Goal: Task Accomplishment & Management: Use online tool/utility

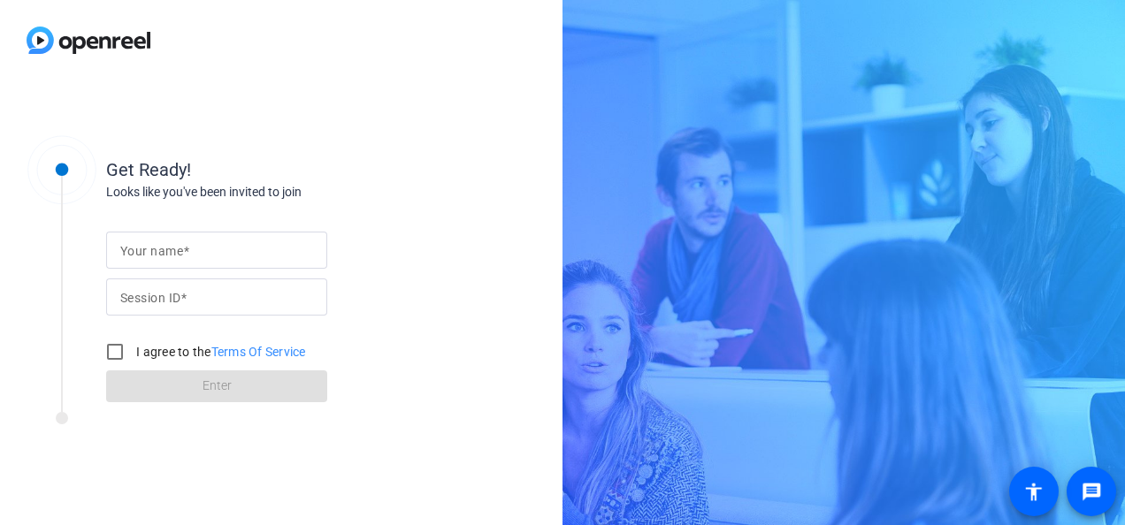
click at [269, 303] on input "Session ID" at bounding box center [216, 297] width 193 height 21
paste input "rFYj"
type input "rFYj"
click at [117, 349] on input "I agree to the Terms Of Service" at bounding box center [114, 351] width 35 height 35
checkbox input "true"
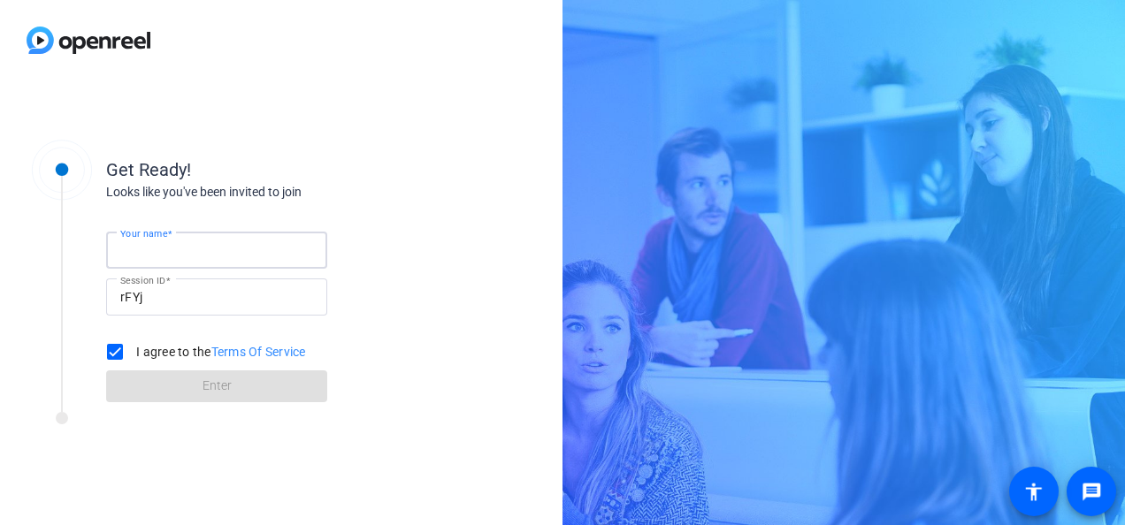
drag, startPoint x: 220, startPoint y: 247, endPoint x: 203, endPoint y: 251, distance: 18.2
click at [218, 248] on input "Your name" at bounding box center [216, 250] width 193 height 21
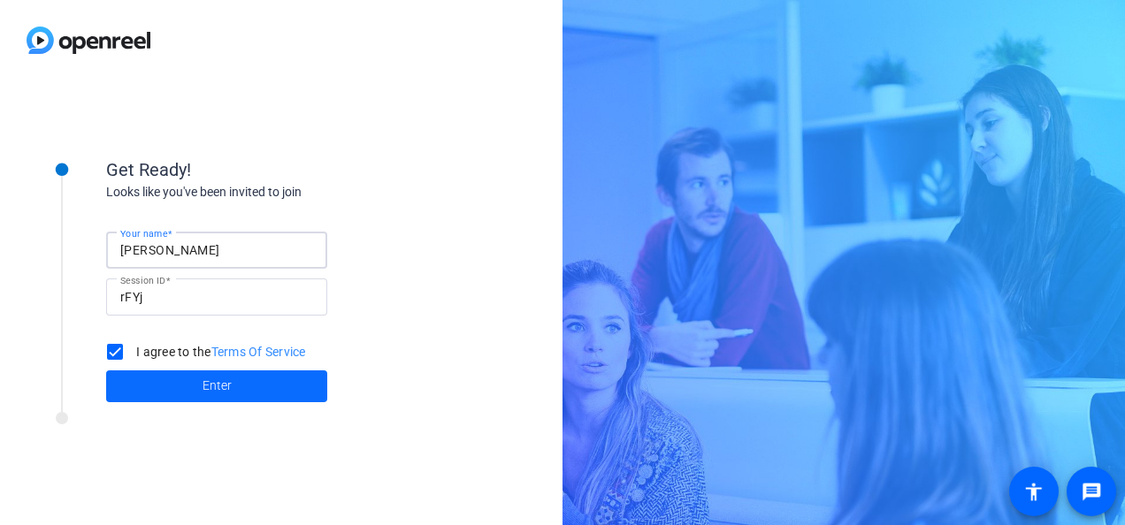
type input "[PERSON_NAME]"
click at [246, 384] on span at bounding box center [216, 386] width 221 height 42
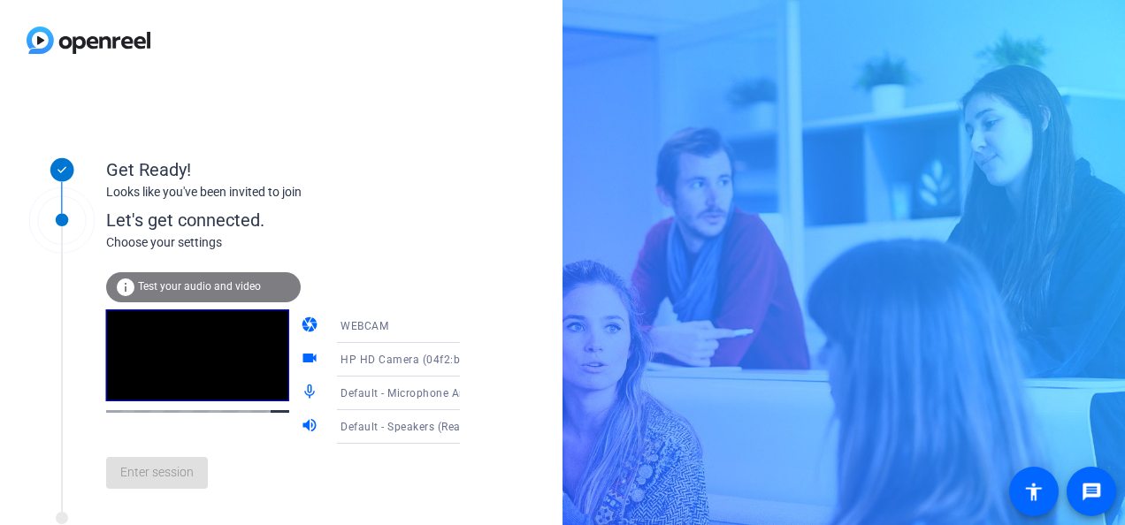
click at [228, 288] on span "Test your audio and video" at bounding box center [199, 286] width 123 height 12
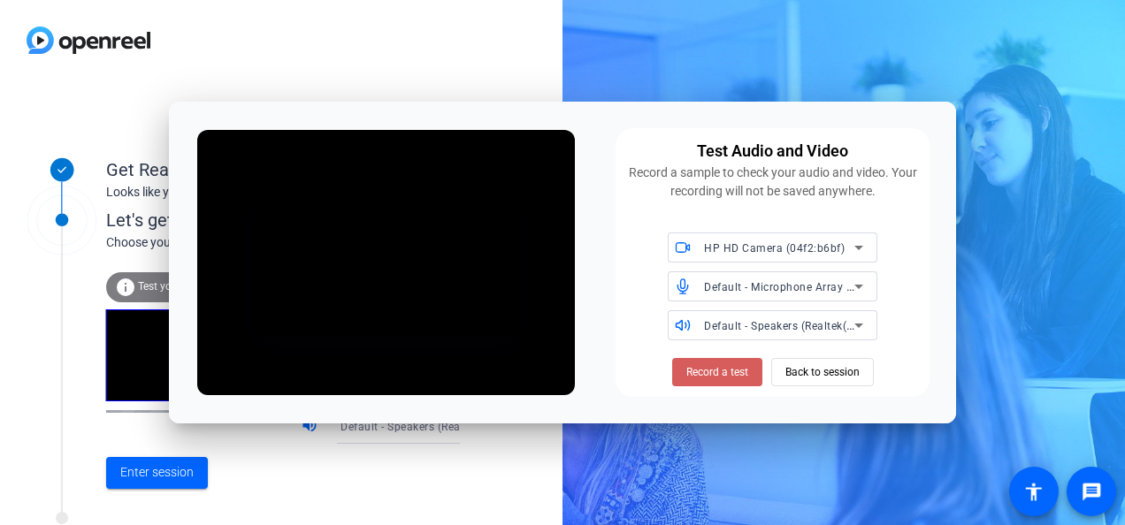
click at [711, 369] on span "Record a test" at bounding box center [717, 372] width 62 height 16
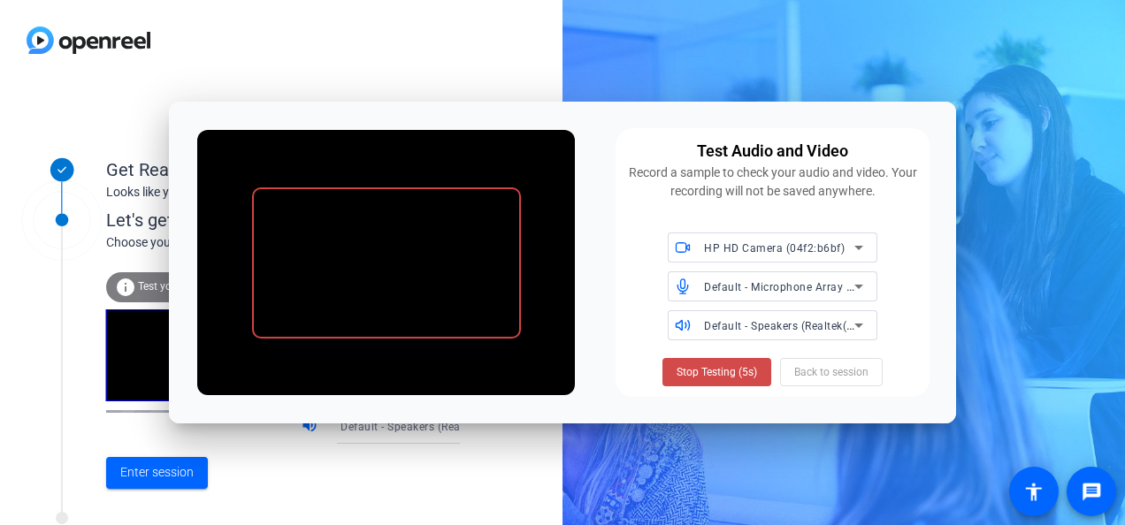
click at [715, 372] on span "Stop Testing (5s)" at bounding box center [717, 372] width 80 height 16
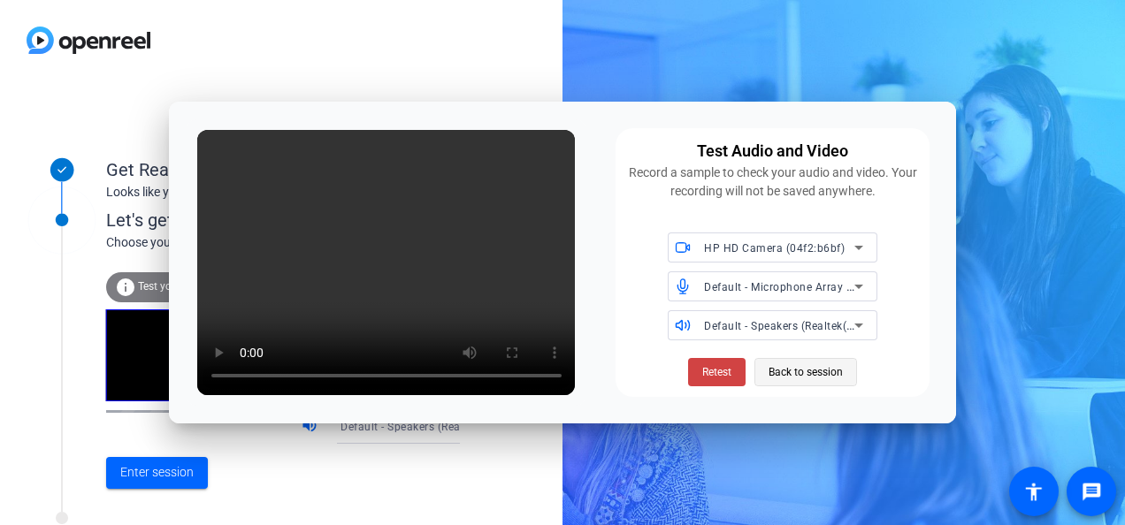
click at [825, 368] on span "Back to session" at bounding box center [806, 373] width 74 height 34
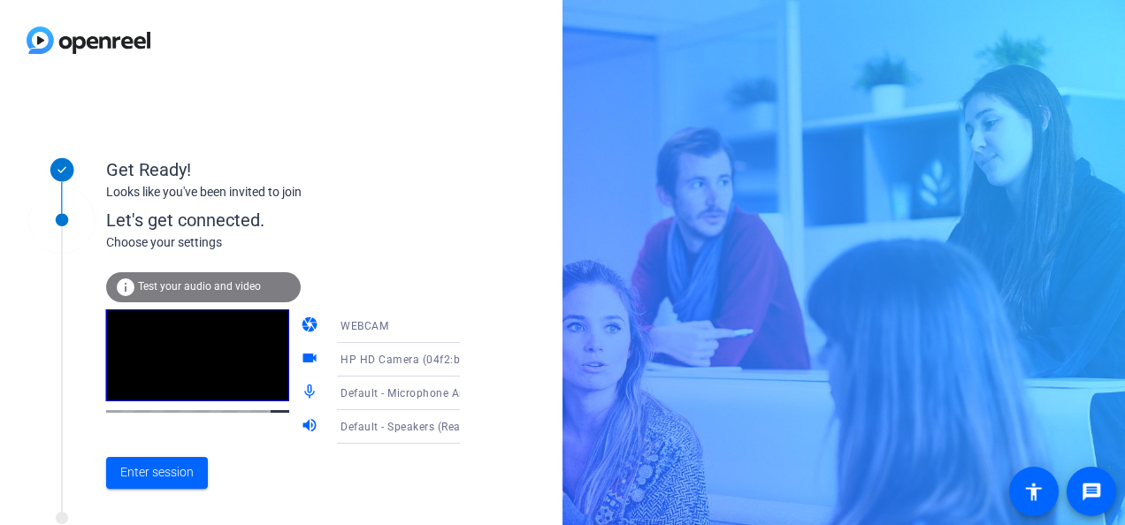
click at [222, 285] on span "Test your audio and video" at bounding box center [199, 286] width 123 height 12
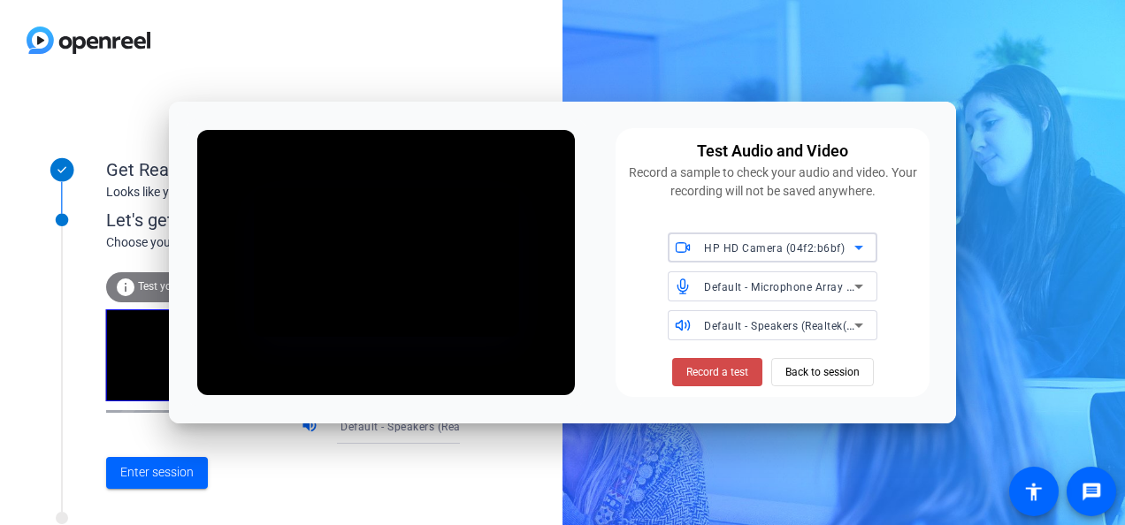
click at [686, 375] on span "Record a test" at bounding box center [717, 372] width 62 height 16
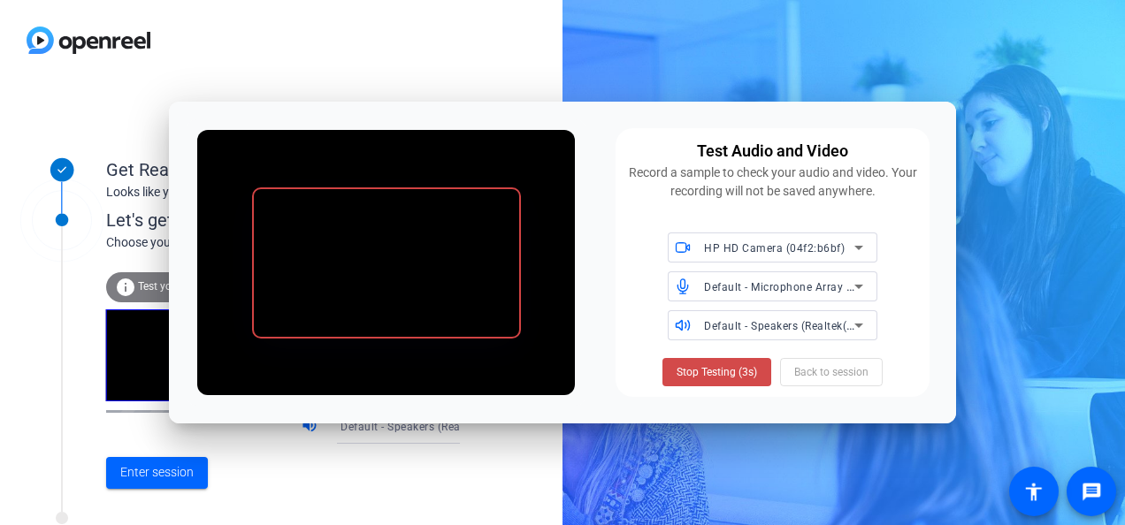
click at [759, 378] on span at bounding box center [717, 372] width 109 height 42
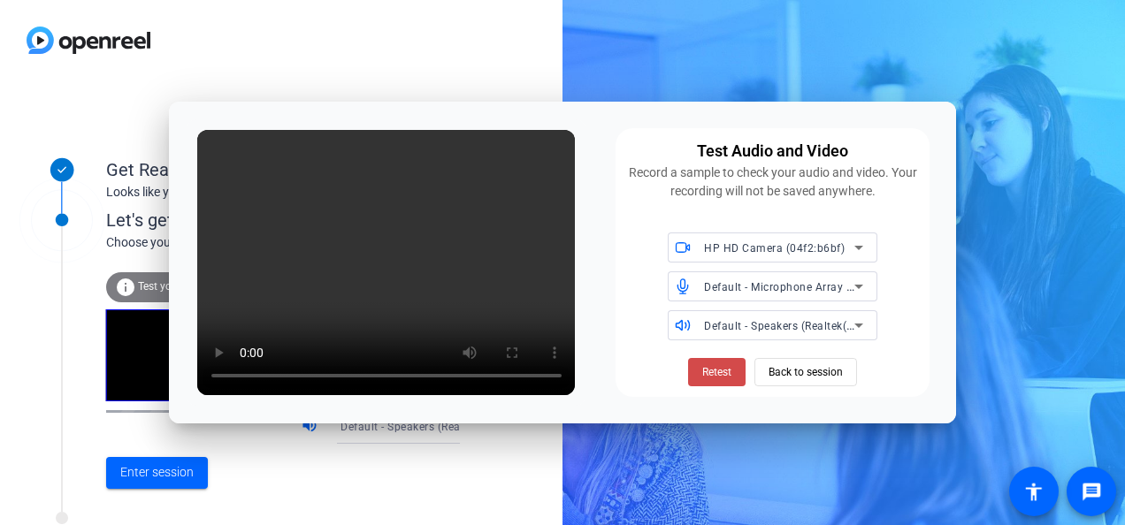
click at [724, 371] on span "Retest" at bounding box center [716, 372] width 29 height 16
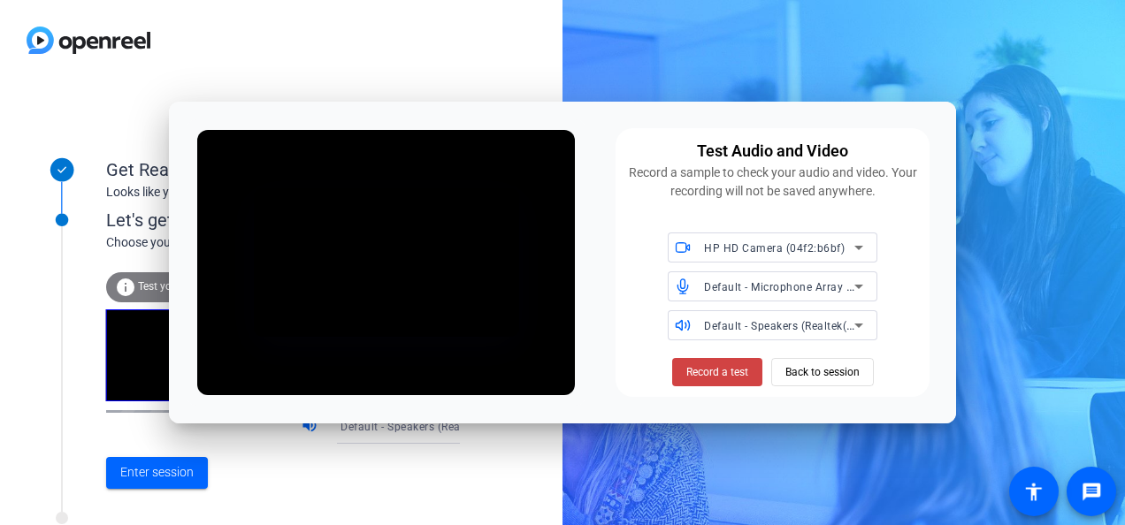
click at [724, 371] on span "Record a test" at bounding box center [717, 372] width 62 height 16
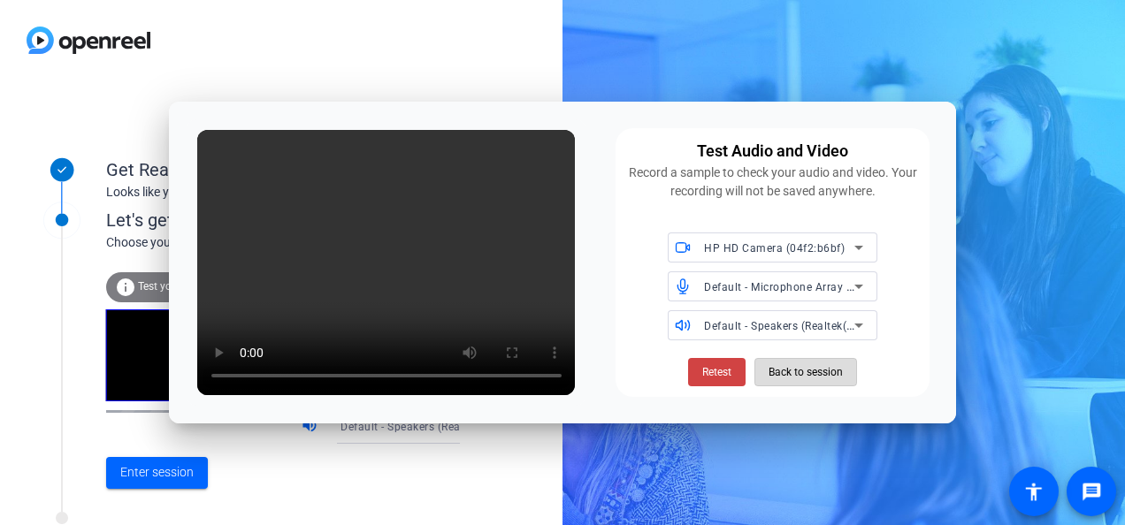
click at [824, 380] on span "Back to session" at bounding box center [806, 373] width 74 height 34
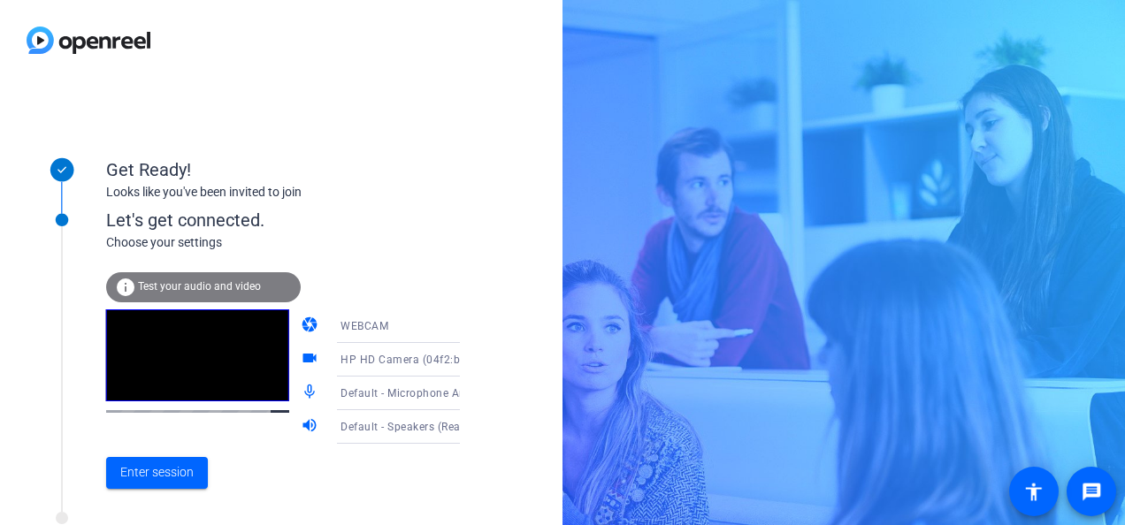
click at [215, 287] on span "Test your audio and video" at bounding box center [199, 286] width 123 height 12
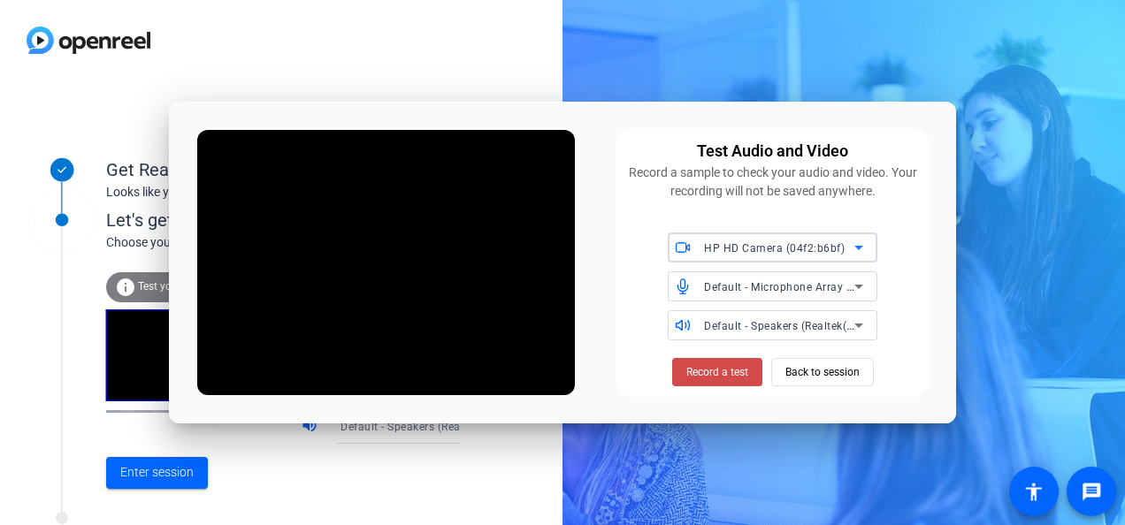
click at [705, 379] on span "Record a test" at bounding box center [717, 372] width 62 height 16
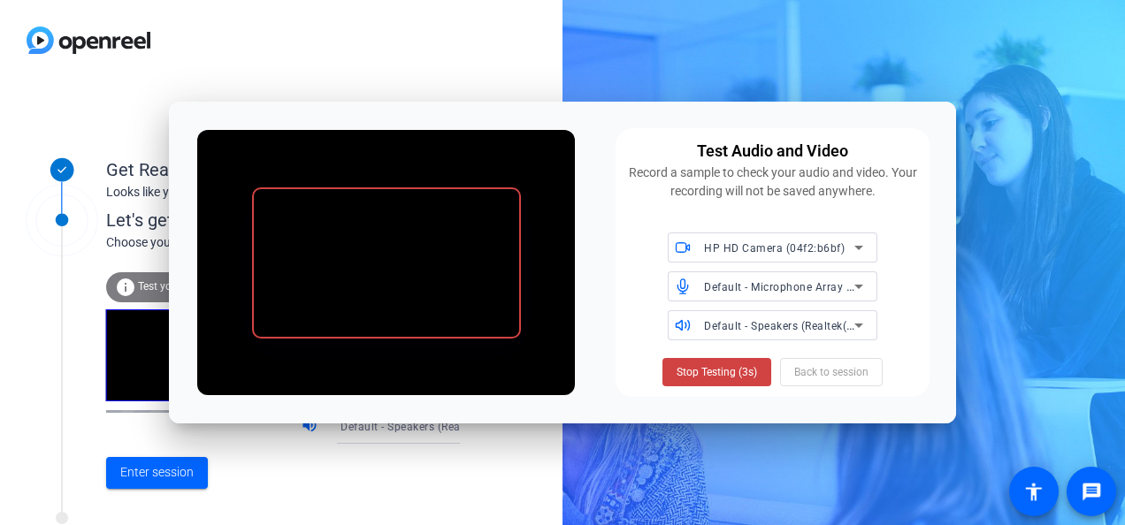
click at [705, 379] on span "Stop Testing (3s)" at bounding box center [717, 372] width 80 height 16
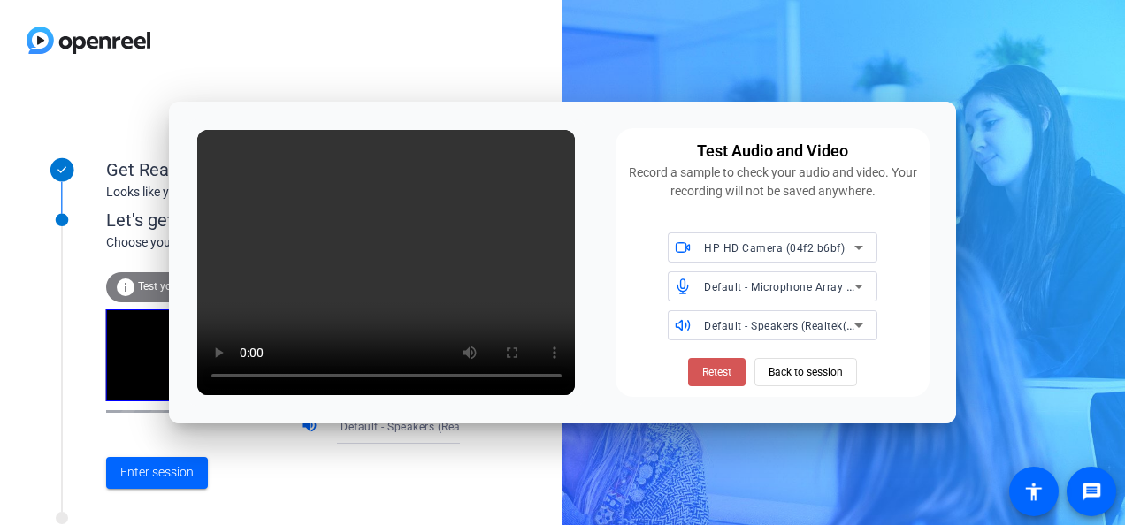
click at [705, 379] on span "Retest" at bounding box center [716, 372] width 29 height 16
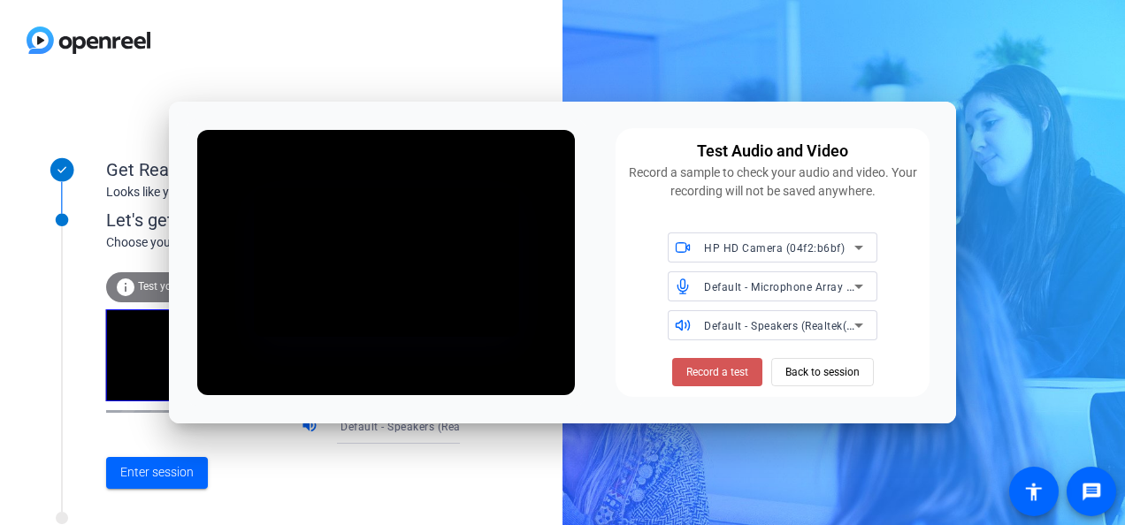
click at [705, 379] on span "Record a test" at bounding box center [717, 372] width 62 height 16
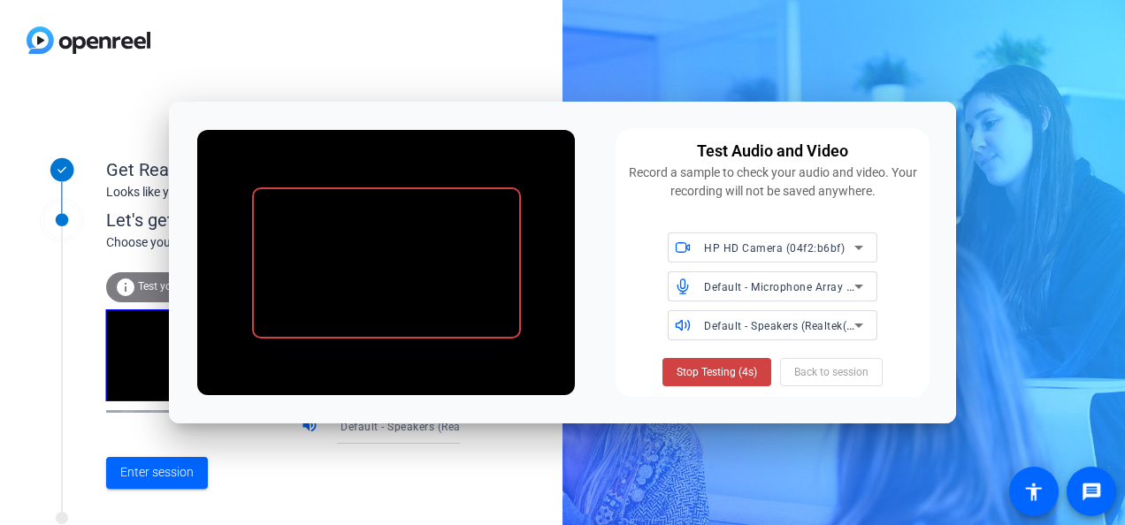
click at [705, 379] on span "Stop Testing (4s)" at bounding box center [717, 372] width 80 height 16
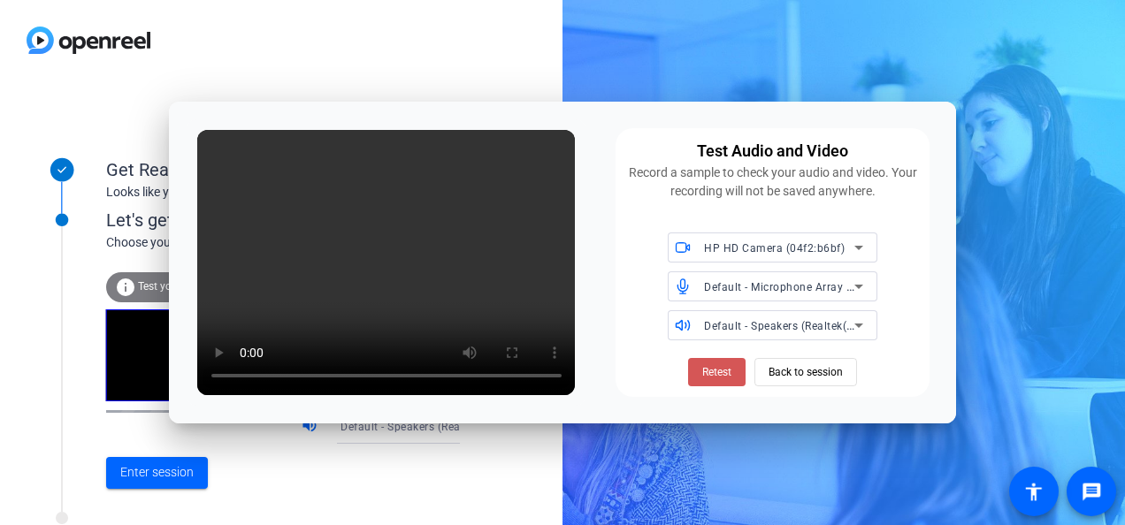
click at [705, 379] on span "Retest" at bounding box center [716, 372] width 29 height 16
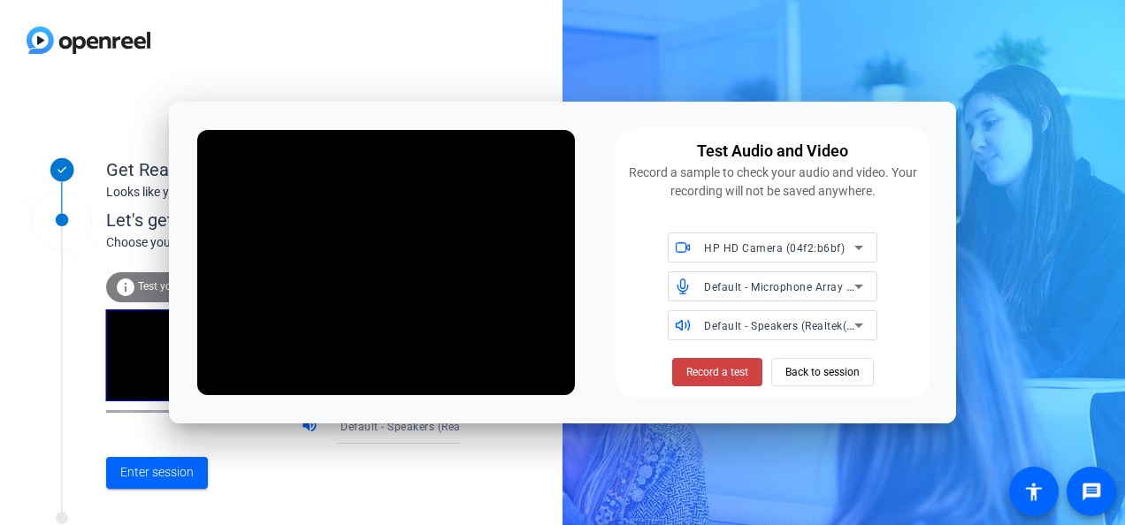
click at [705, 379] on span "Record a test" at bounding box center [717, 372] width 62 height 16
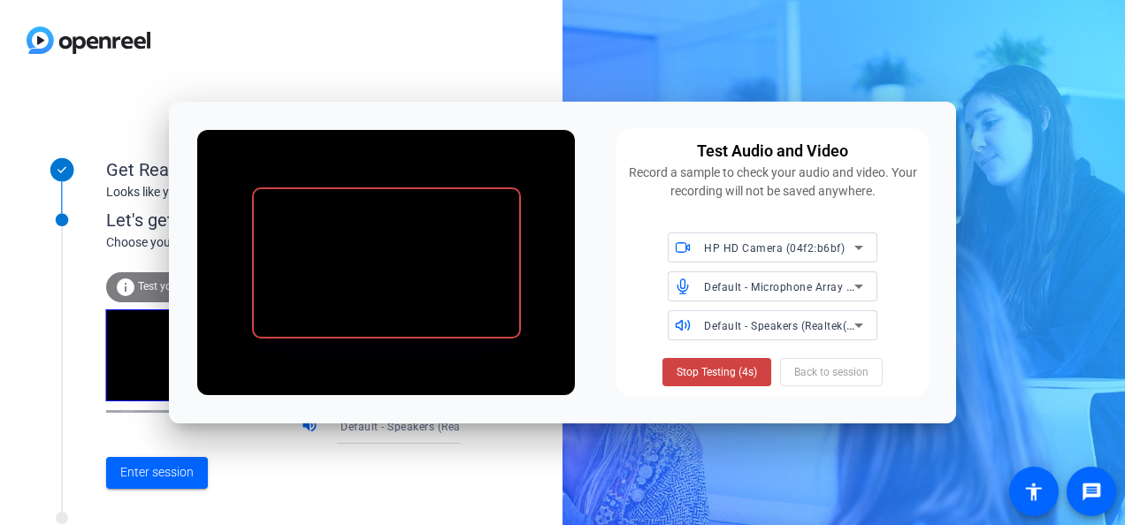
click at [705, 379] on span "Stop Testing (4s)" at bounding box center [717, 372] width 80 height 16
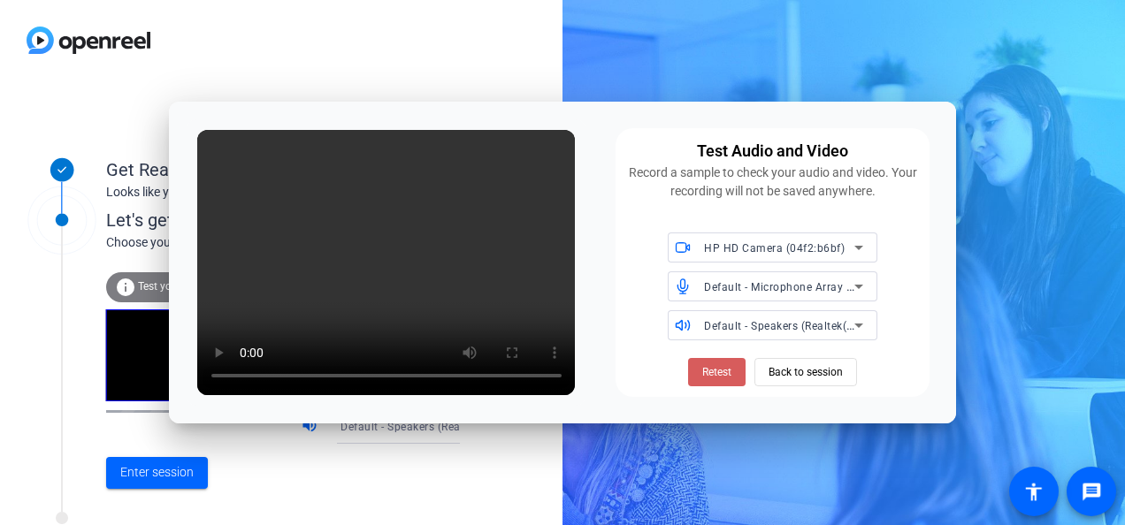
click at [704, 377] on span "Retest" at bounding box center [716, 372] width 29 height 16
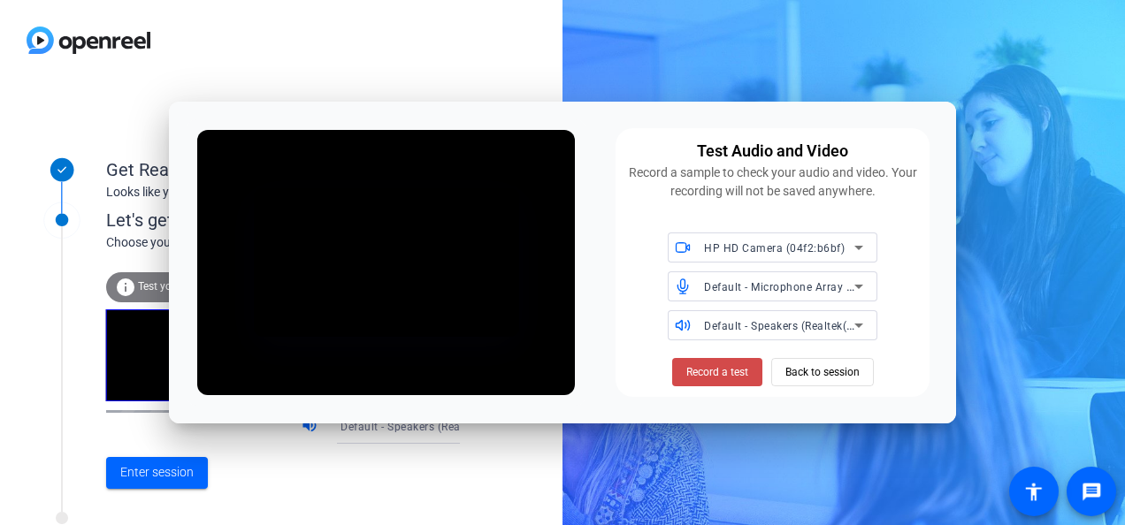
click at [702, 377] on span "Record a test" at bounding box center [717, 372] width 62 height 16
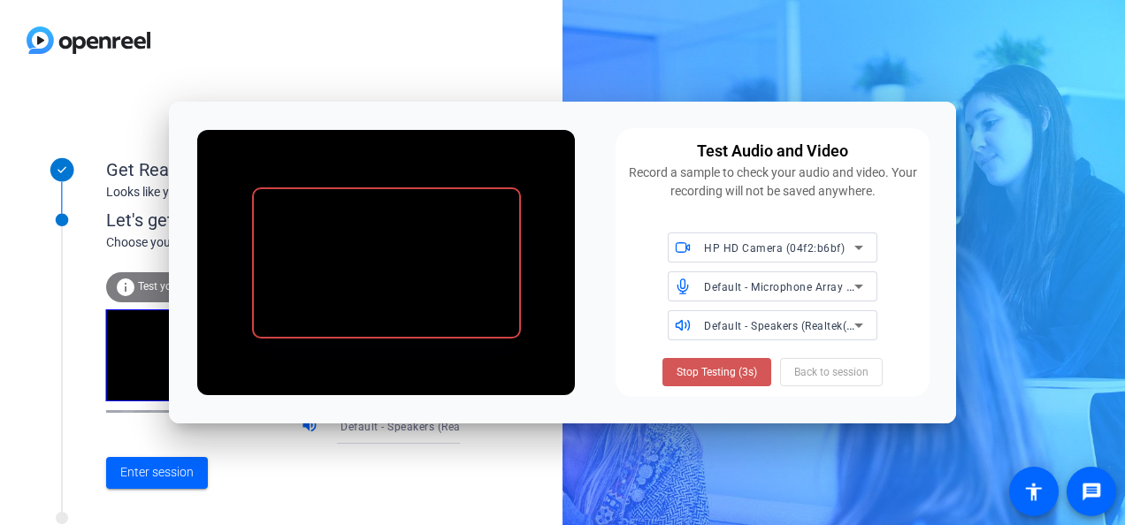
click at [702, 377] on span "Stop Testing (3s)" at bounding box center [717, 372] width 80 height 16
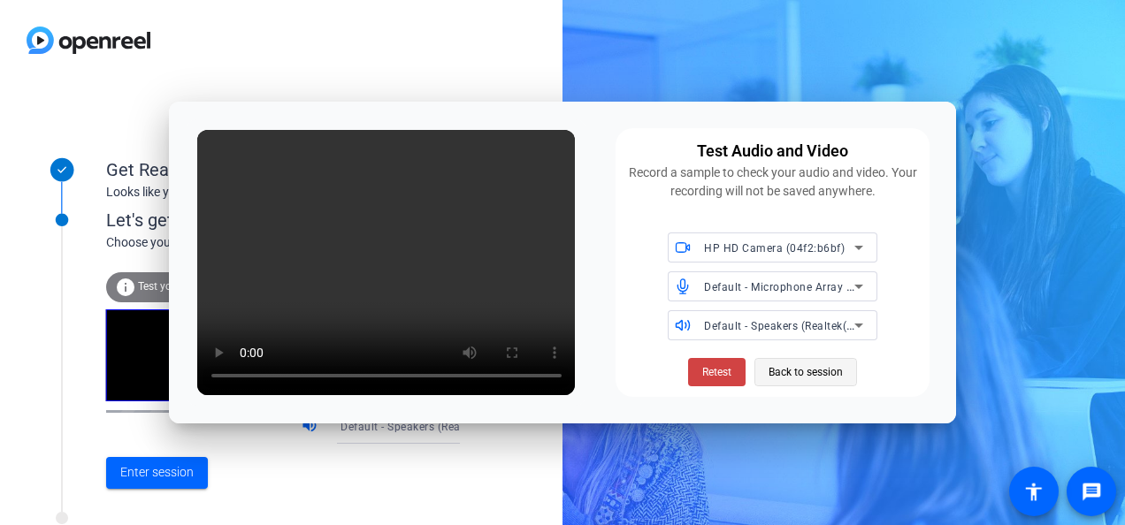
click at [791, 369] on span "Back to session" at bounding box center [806, 373] width 74 height 34
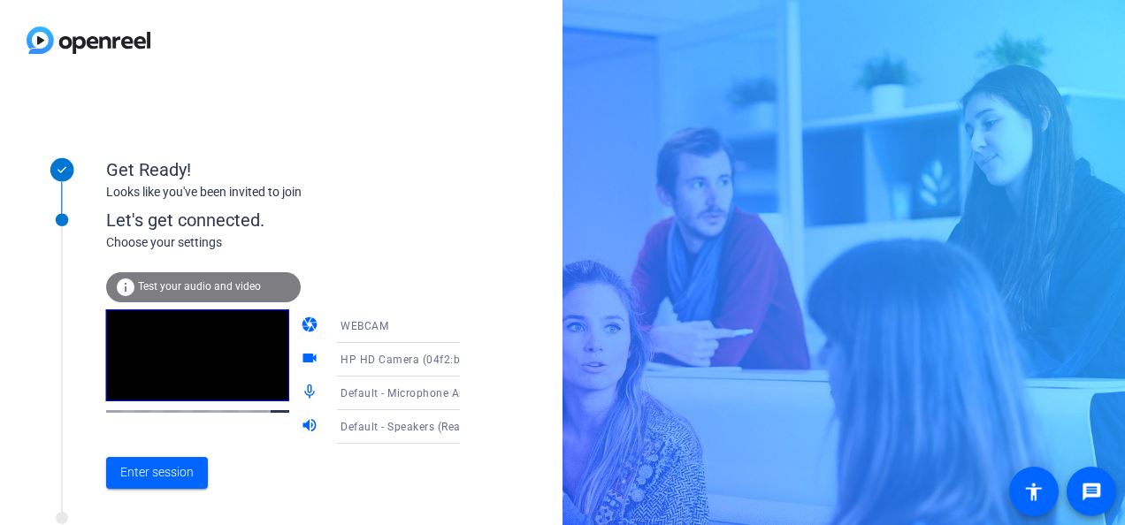
click at [473, 359] on icon at bounding box center [477, 360] width 9 height 4
click at [440, 359] on div at bounding box center [562, 262] width 1125 height 525
click at [467, 326] on icon at bounding box center [477, 326] width 21 height 21
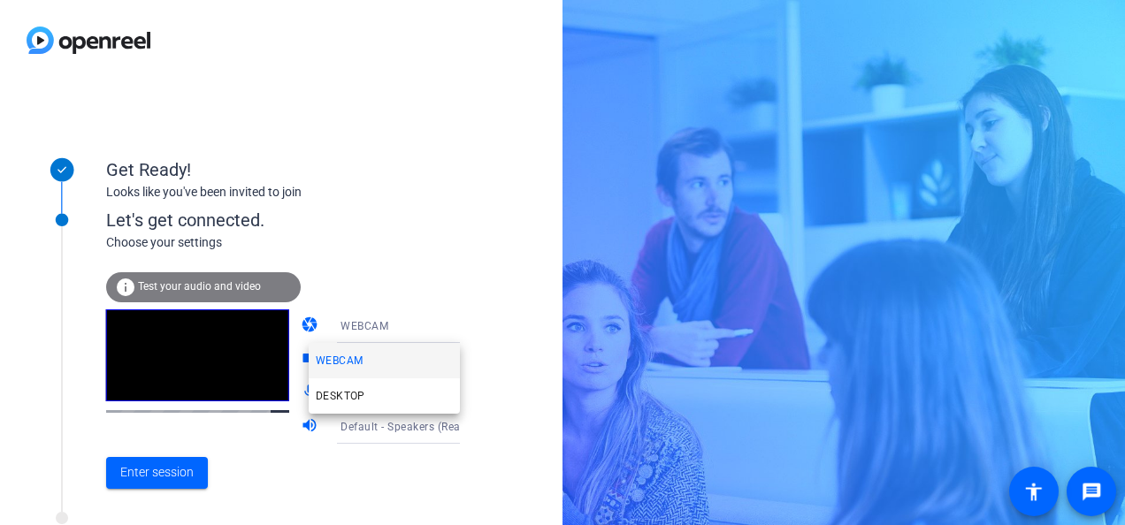
click at [444, 326] on div at bounding box center [562, 262] width 1125 height 525
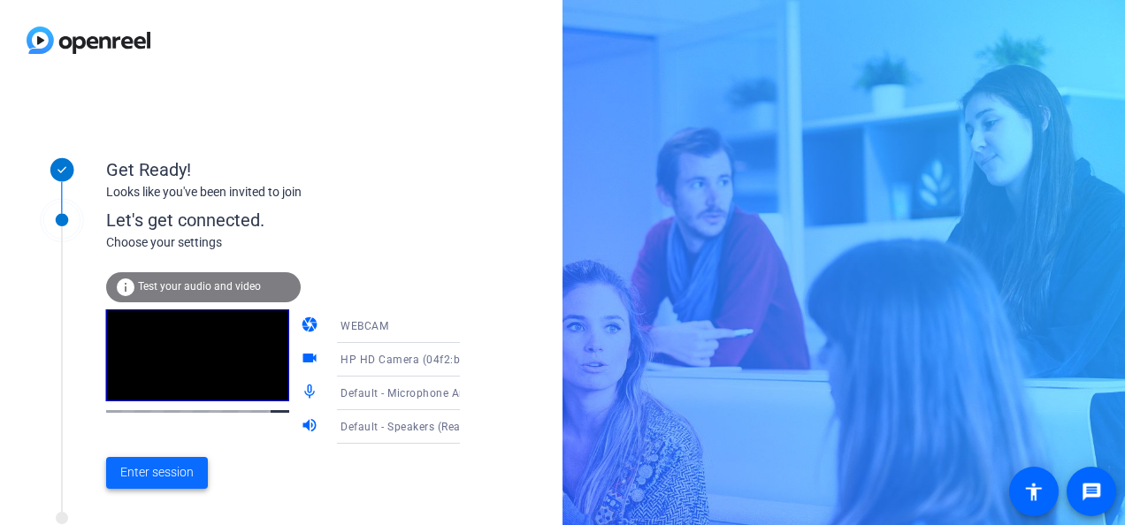
click at [159, 471] on span "Enter session" at bounding box center [156, 472] width 73 height 19
